Goal: Book appointment/travel/reservation

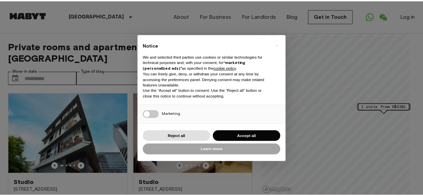
scroll to position [86, 0]
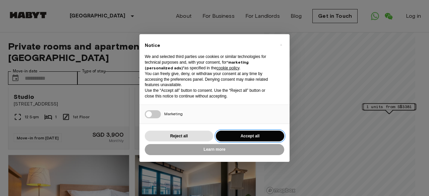
click at [243, 137] on button "Accept all" at bounding box center [250, 136] width 68 height 11
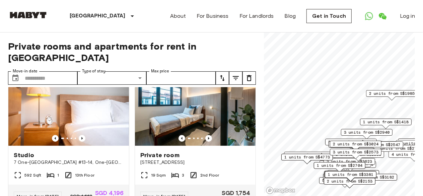
scroll to position [176, 0]
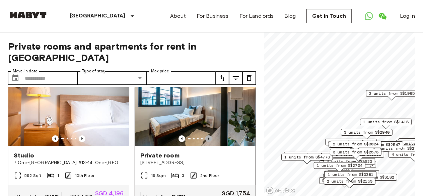
click at [205, 135] on icon "Previous image" at bounding box center [208, 138] width 7 height 7
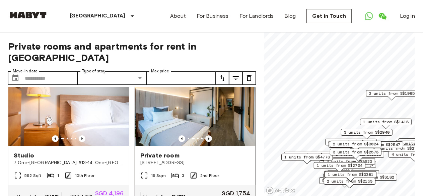
click at [205, 135] on icon "Previous image" at bounding box center [208, 138] width 7 height 7
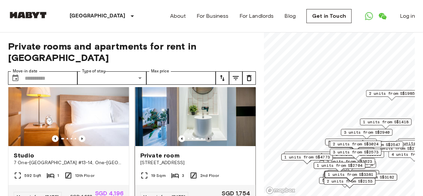
click at [205, 135] on icon "Previous image" at bounding box center [208, 138] width 7 height 7
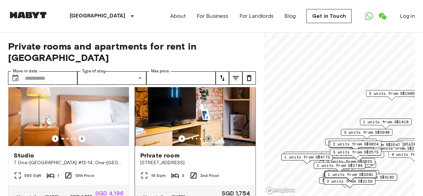
click at [205, 135] on icon "Previous image" at bounding box center [208, 138] width 7 height 7
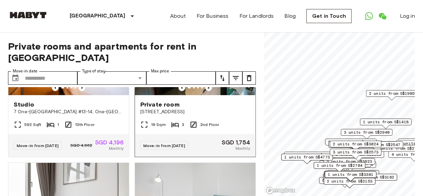
scroll to position [228, 0]
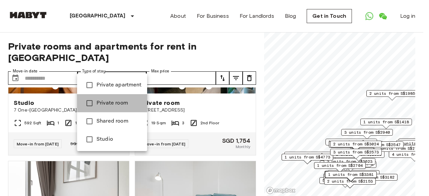
click at [107, 106] on span "Private room" at bounding box center [119, 103] width 45 height 8
type input "**********"
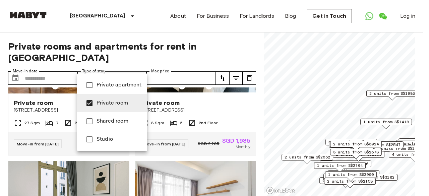
click at [65, 69] on div at bounding box center [214, 98] width 429 height 196
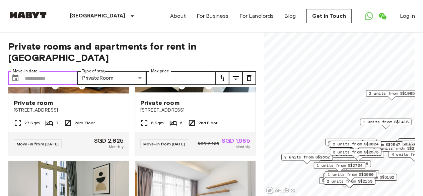
click at [26, 71] on input "Move-in date" at bounding box center [51, 77] width 53 height 13
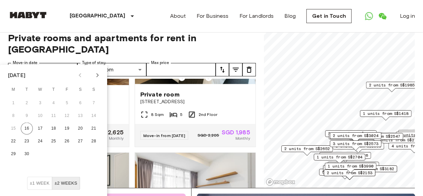
scroll to position [8, 0]
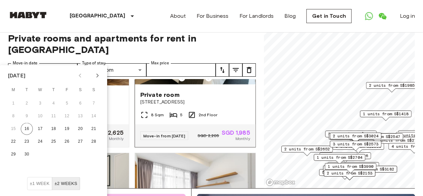
click at [174, 140] on div "Move-in from [DATE]" at bounding box center [164, 135] width 48 height 9
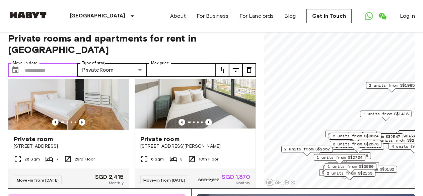
scroll to position [480, 0]
click at [206, 126] on icon "Previous image" at bounding box center [208, 122] width 7 height 7
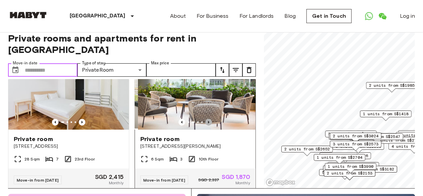
click at [206, 126] on icon "Previous image" at bounding box center [208, 122] width 7 height 7
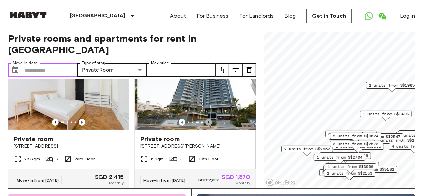
click at [206, 126] on icon "Previous image" at bounding box center [208, 122] width 7 height 7
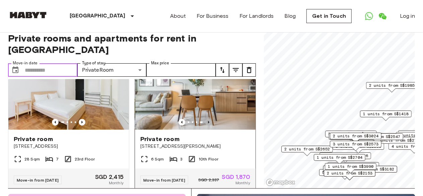
click at [206, 126] on icon "Previous image" at bounding box center [208, 122] width 7 height 7
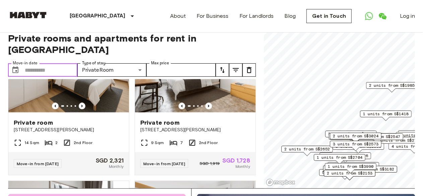
scroll to position [793, 0]
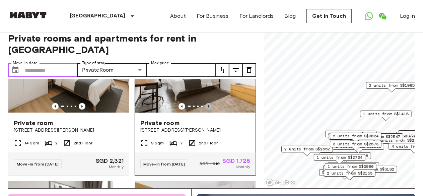
click at [205, 110] on icon "Previous image" at bounding box center [208, 106] width 7 height 7
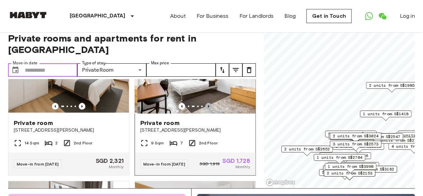
click at [205, 110] on icon "Previous image" at bounding box center [208, 106] width 7 height 7
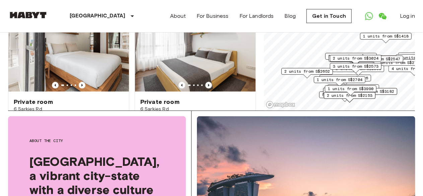
scroll to position [3337, 0]
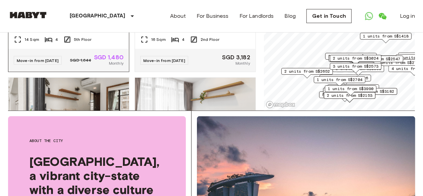
click at [81, 6] on icon "Previous image" at bounding box center [82, 2] width 7 height 7
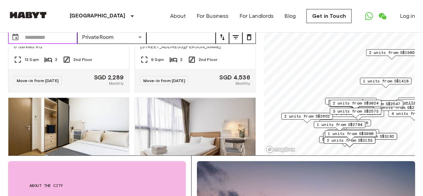
scroll to position [0, 0]
